Goal: Information Seeking & Learning: Learn about a topic

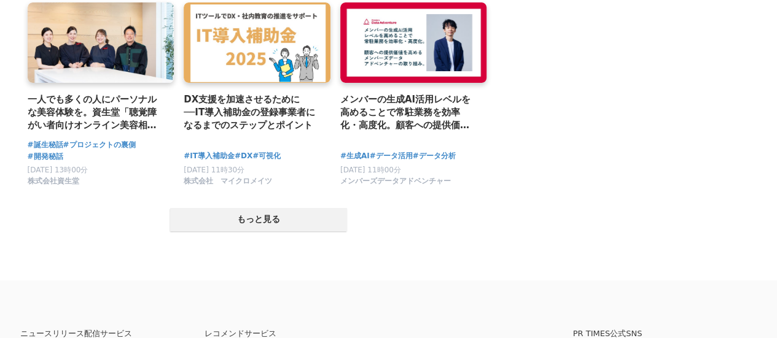
scroll to position [2517, 0]
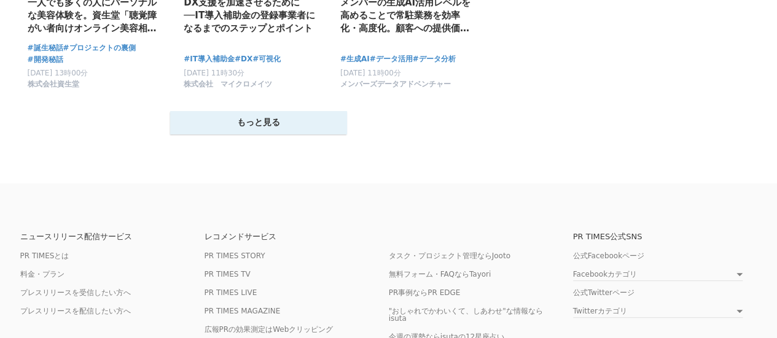
click at [249, 125] on button "もっと見る" at bounding box center [258, 122] width 177 height 23
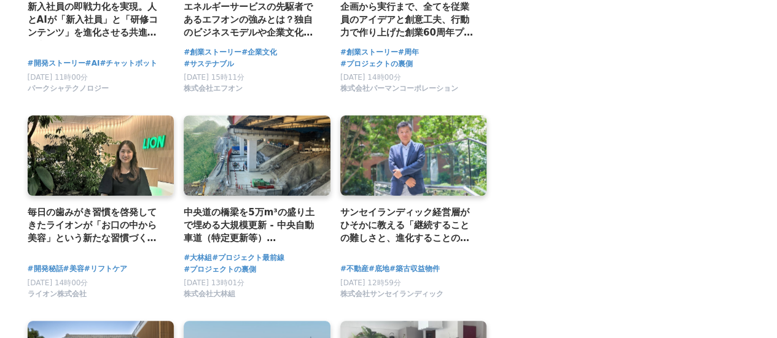
scroll to position [2719, 0]
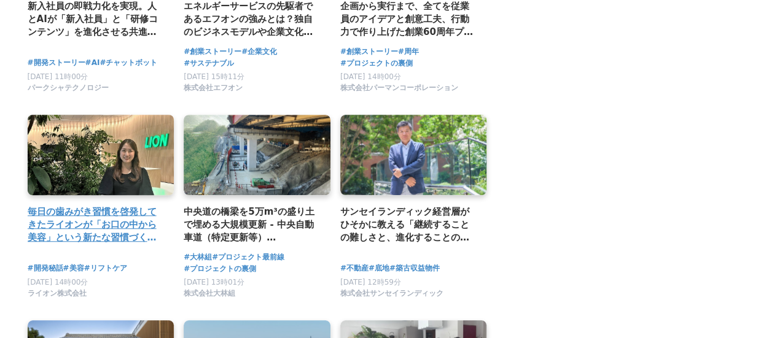
click at [66, 228] on h2 "毎日の歯みがき習慣を啓発してきたライオンが「お口の中から美容」という新たな習慣づくりに挑戦！リベンジに燃える企画者の思いとは" at bounding box center [96, 225] width 137 height 40
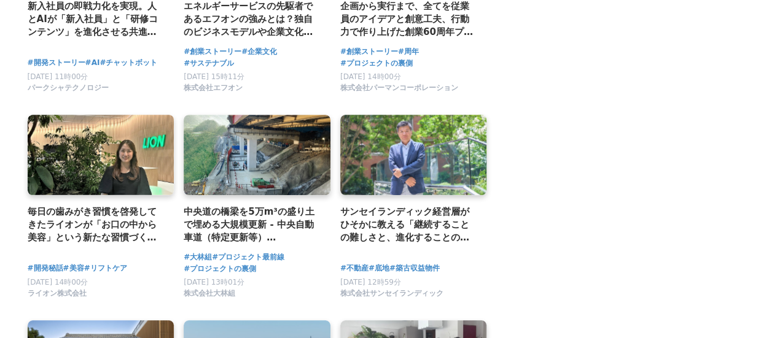
scroll to position [2909, 0]
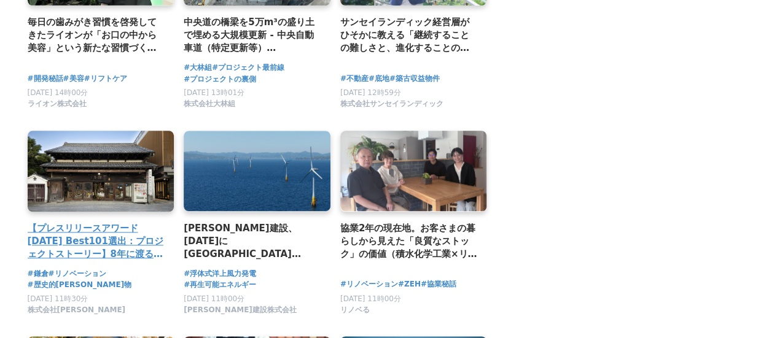
click at [93, 241] on h2 "【プレスリリースアワード2025 Best101選出：プロジェクトストーリー】8年に渡る官民学が挑んだ全国初となる国の登録有形文化財・防火地域内の木造建築の保…" at bounding box center [96, 242] width 137 height 40
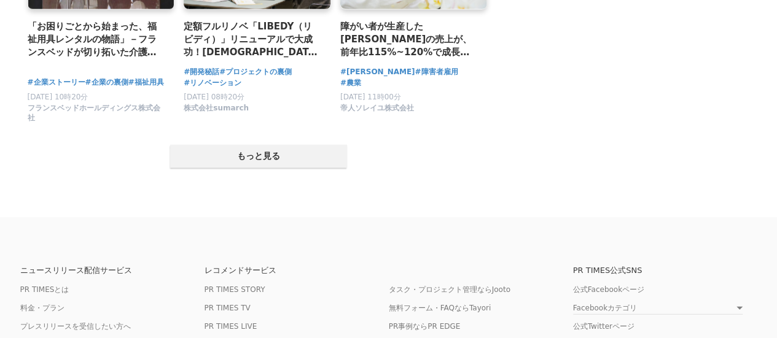
scroll to position [3726, 0]
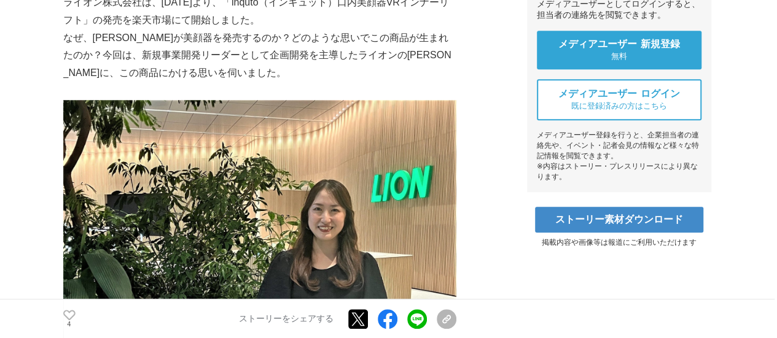
scroll to position [479, 0]
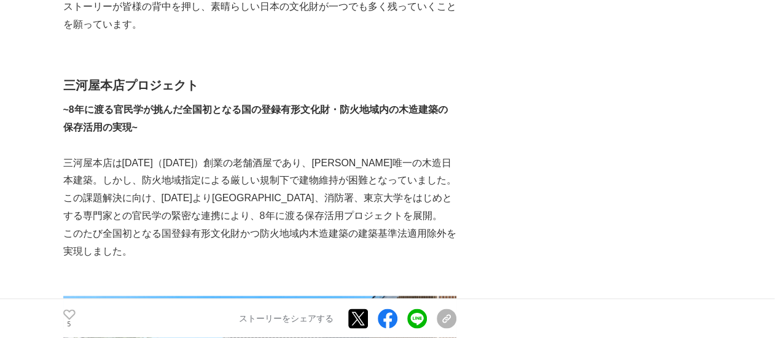
scroll to position [855, 0]
